Goal: Transaction & Acquisition: Purchase product/service

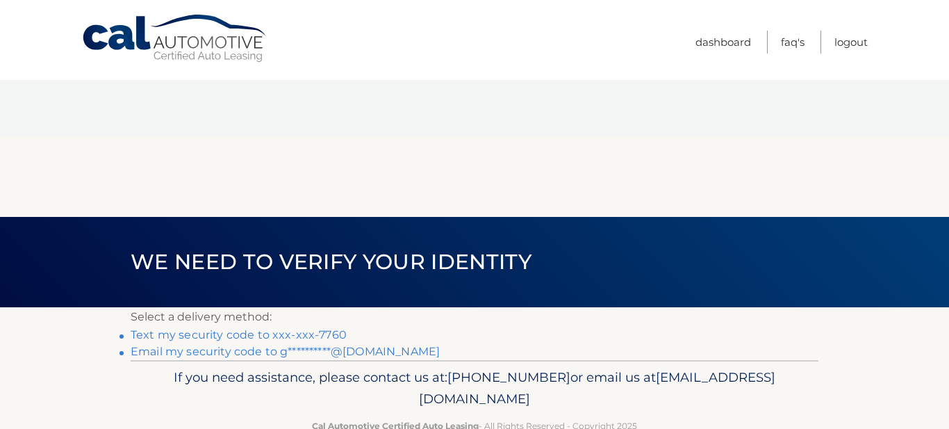
click at [240, 328] on link "Text my security code to xxx-xxx-7760" at bounding box center [239, 334] width 216 height 13
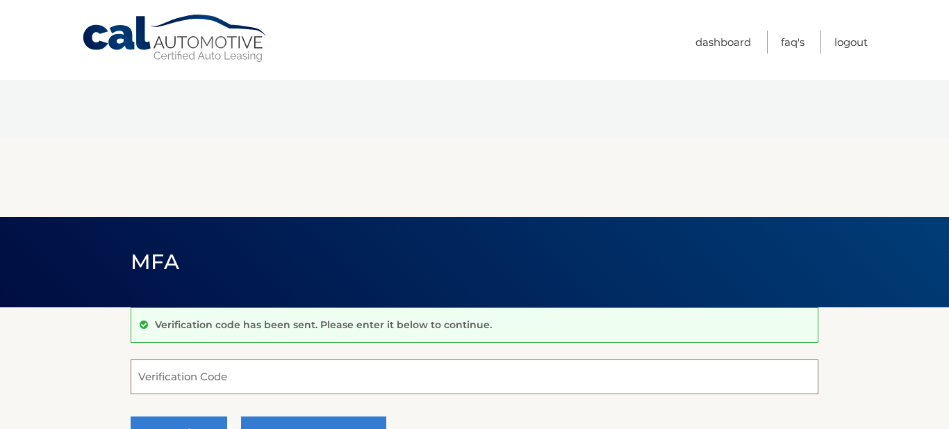
click at [246, 359] on input "Verification Code" at bounding box center [475, 376] width 688 height 35
type input "062059"
click at [180, 416] on button "Continue" at bounding box center [179, 433] width 97 height 35
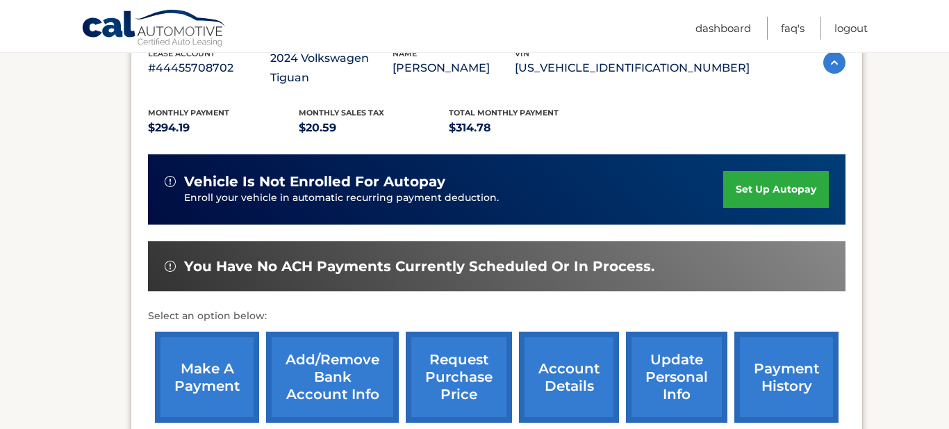
scroll to position [413, 0]
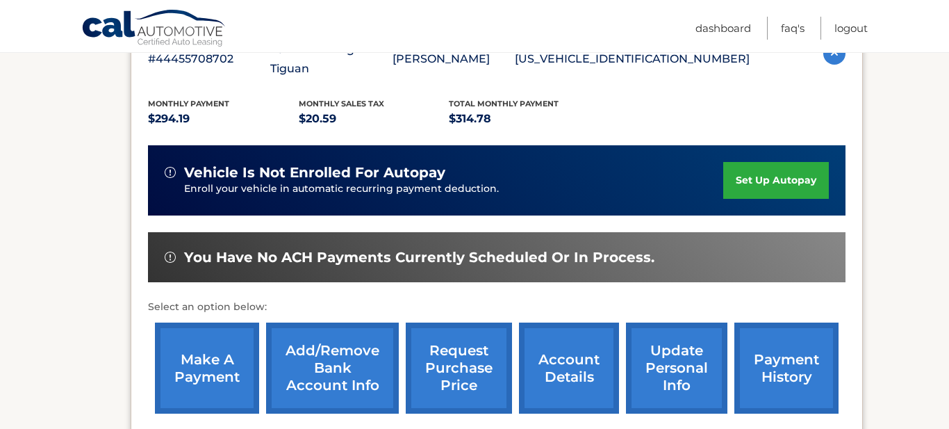
click at [206, 322] on link "make a payment" at bounding box center [207, 367] width 104 height 91
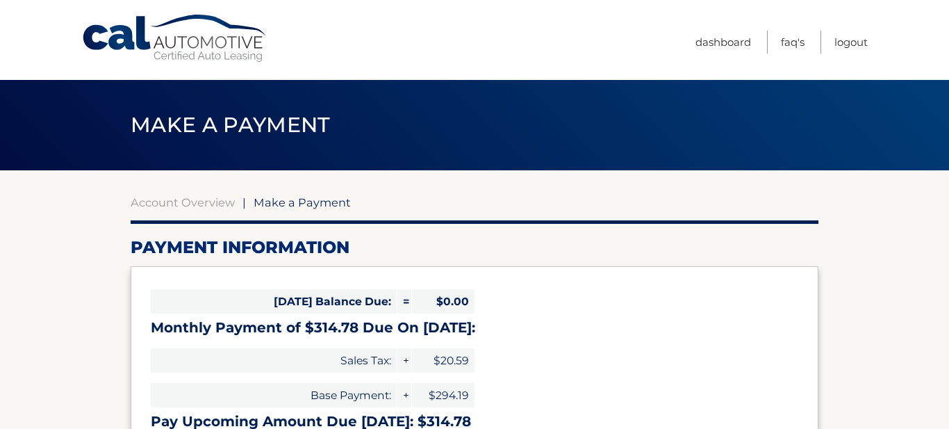
select select "YWZhNGQ0MGMtYmU2OS00MzU1LWJhODUtNDZiNjg1NDEyMDBl"
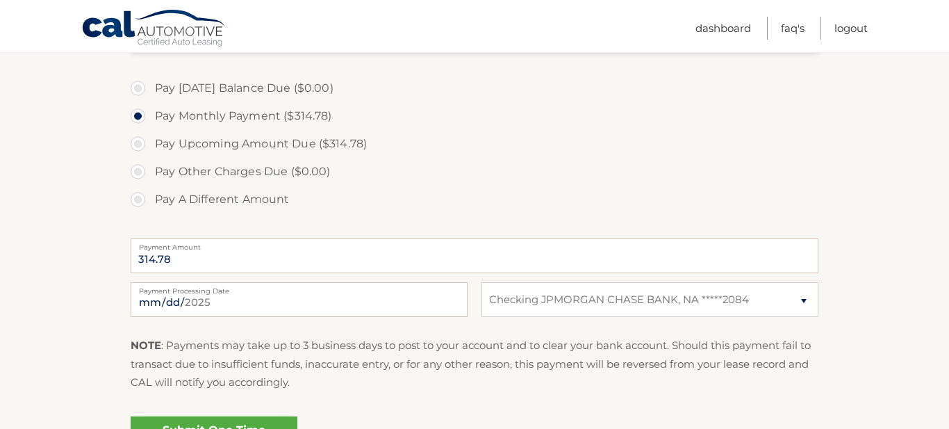
scroll to position [564, 0]
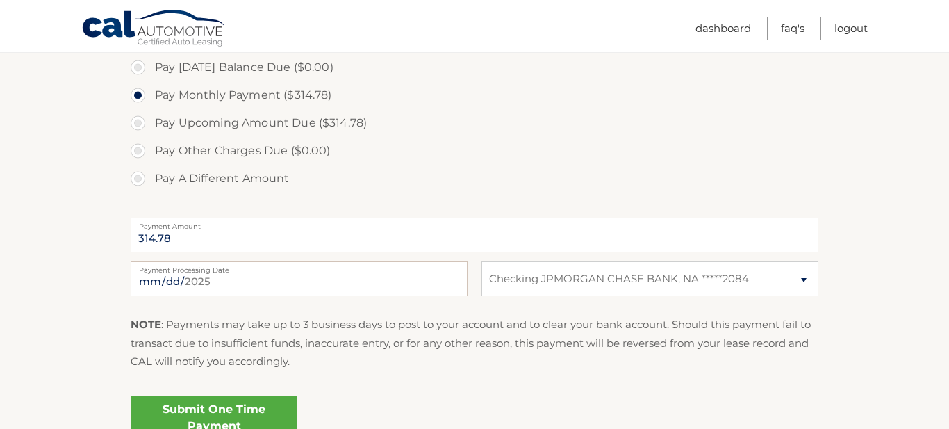
click at [207, 395] on link "Submit One Time Payment" at bounding box center [214, 417] width 167 height 44
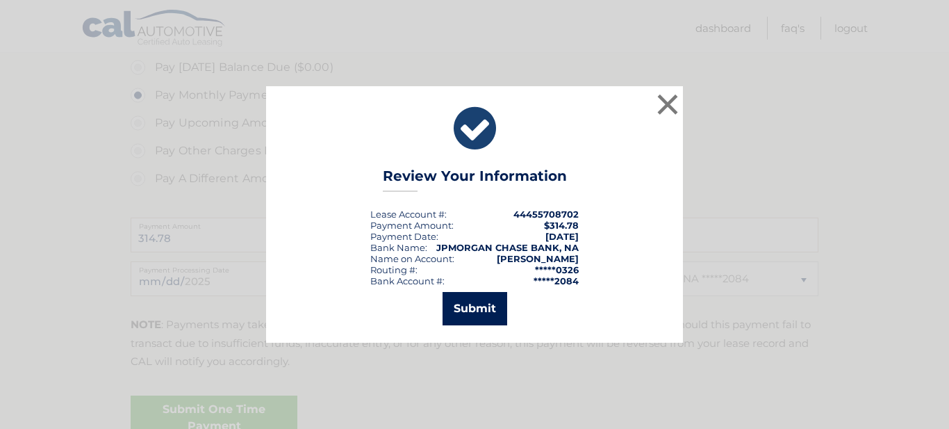
click at [466, 307] on button "Submit" at bounding box center [475, 308] width 65 height 33
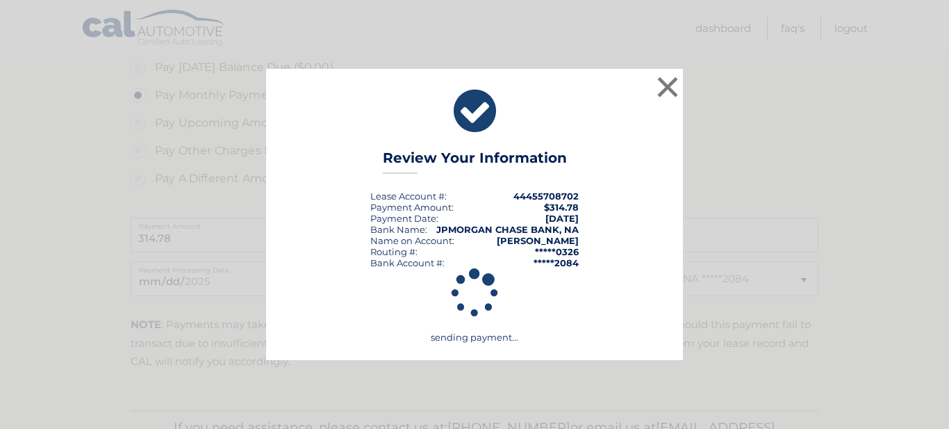
scroll to position [514, 0]
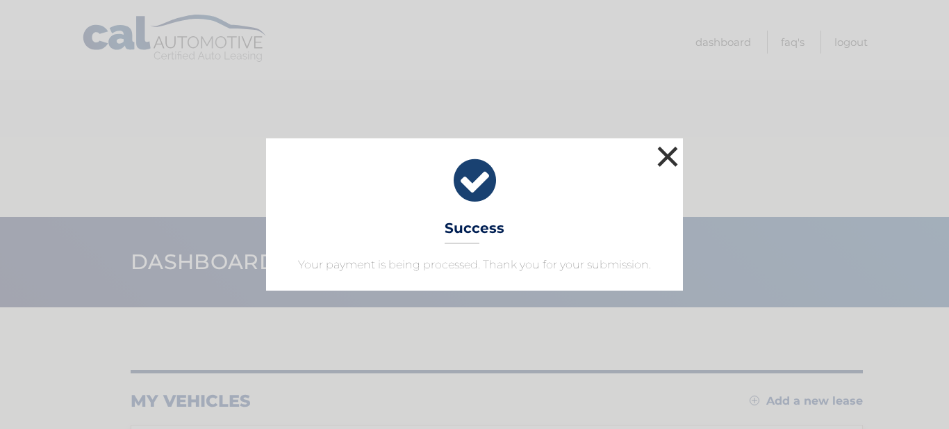
click at [663, 151] on button "×" at bounding box center [668, 156] width 28 height 28
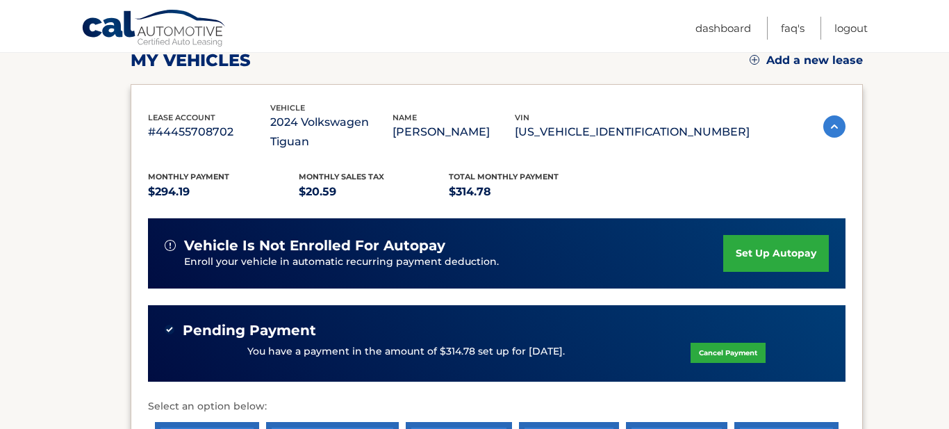
scroll to position [440, 0]
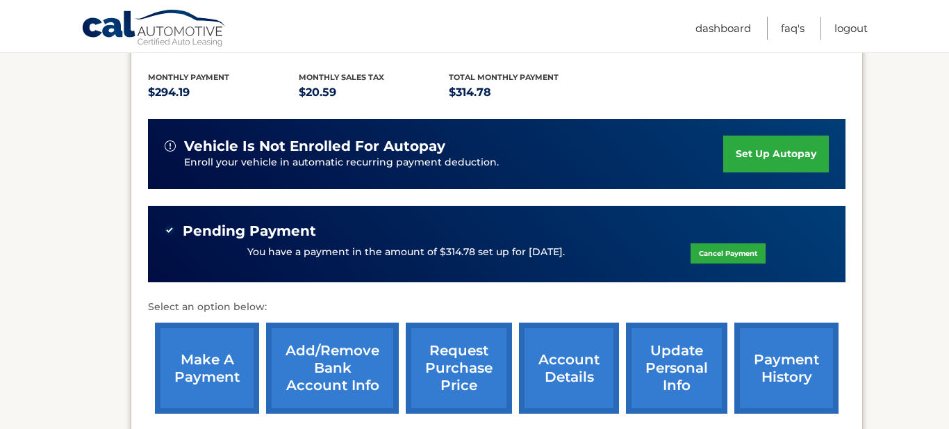
click at [774, 322] on link "payment history" at bounding box center [786, 367] width 104 height 91
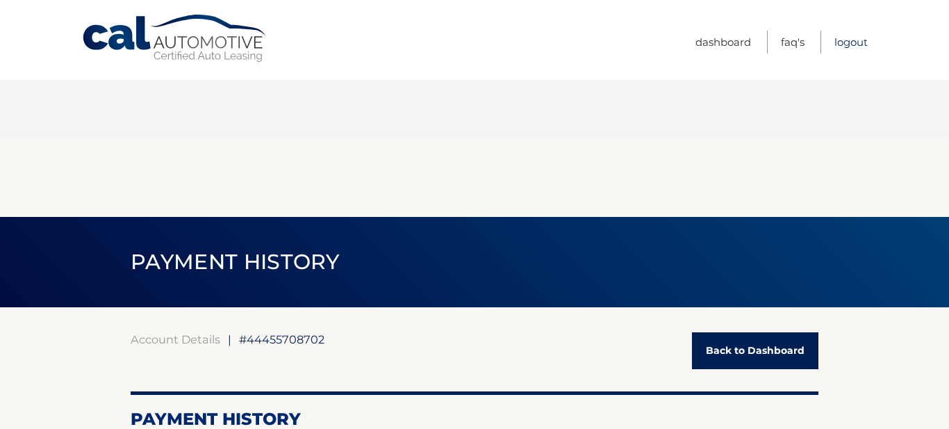
click at [846, 44] on link "Logout" at bounding box center [850, 42] width 33 height 23
